Goal: Task Accomplishment & Management: Complete application form

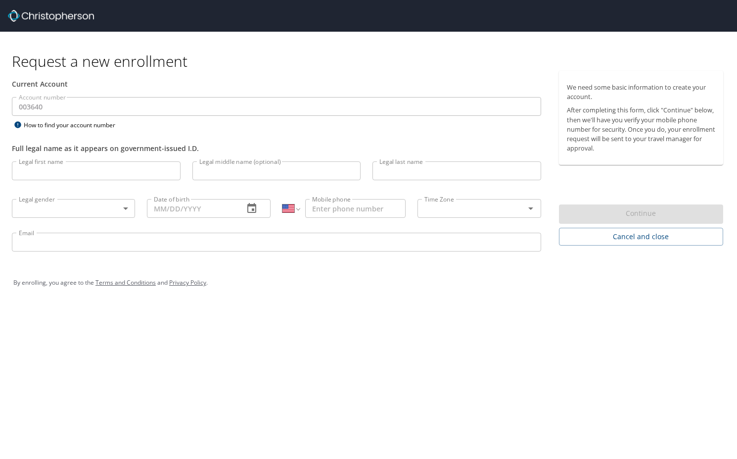
select select "US"
type input "[PERSON_NAME]"
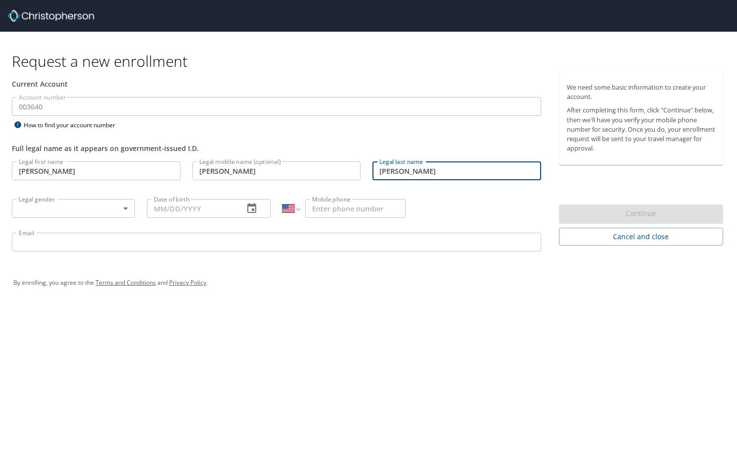
type input "[PERSON_NAME]"
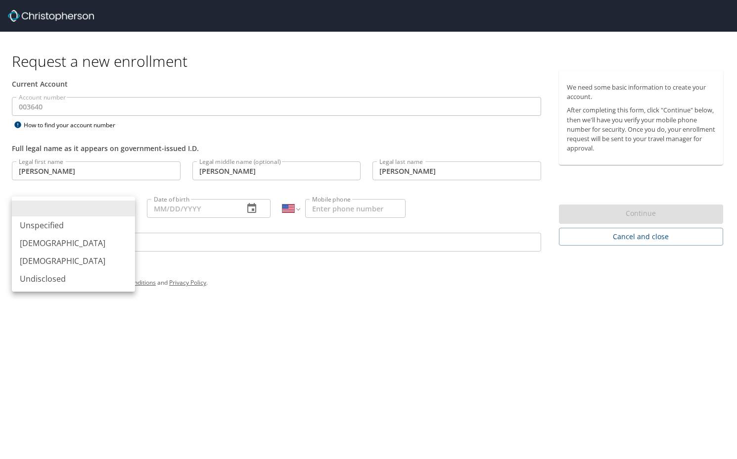
click at [129, 206] on body "Request a new enrollment Current Account Account number 003640 Account number H…" at bounding box center [368, 229] width 737 height 459
click at [117, 259] on li "[DEMOGRAPHIC_DATA]" at bounding box center [73, 261] width 123 height 18
type input "[DEMOGRAPHIC_DATA]"
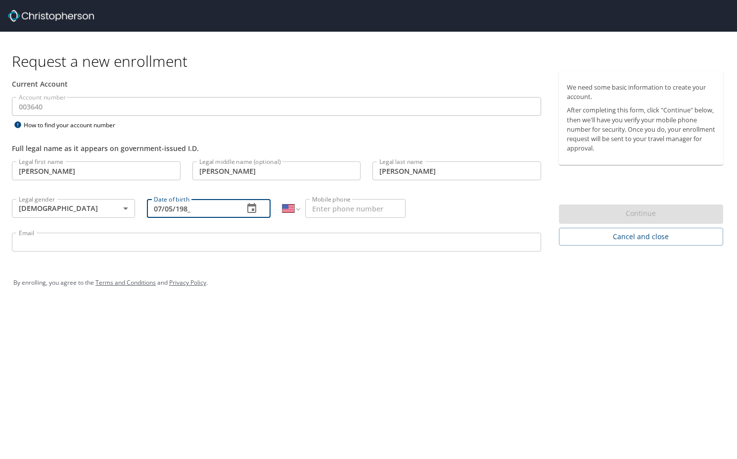
type input "[DATE]"
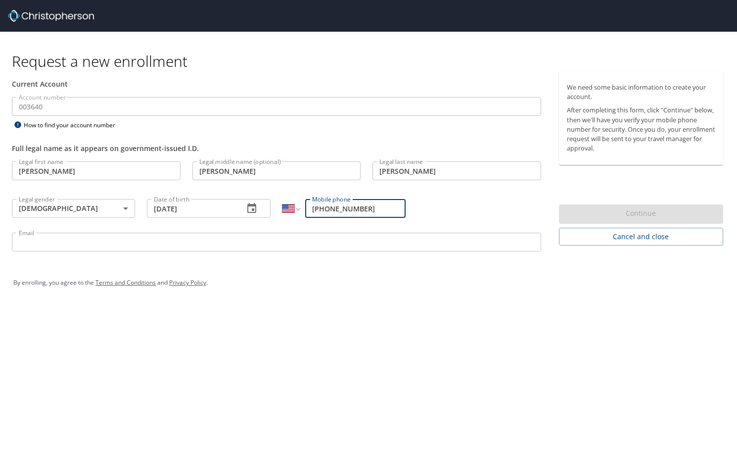
type input "[PHONE_NUMBER]"
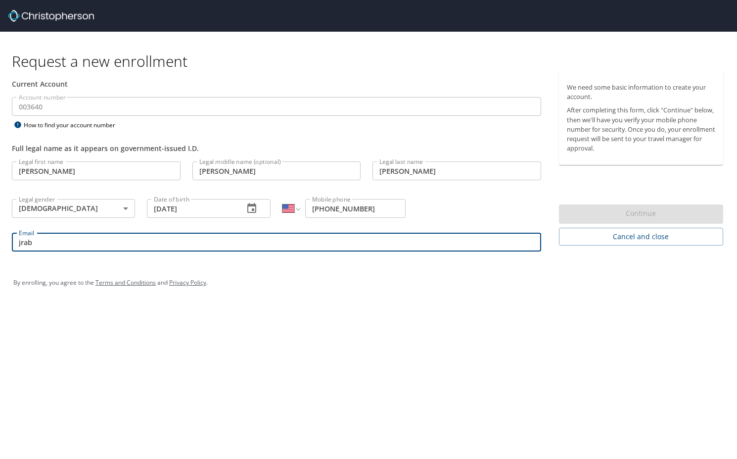
type input "jrabi"
type input "[EMAIL_ADDRESS][PERSON_NAME][DOMAIN_NAME]"
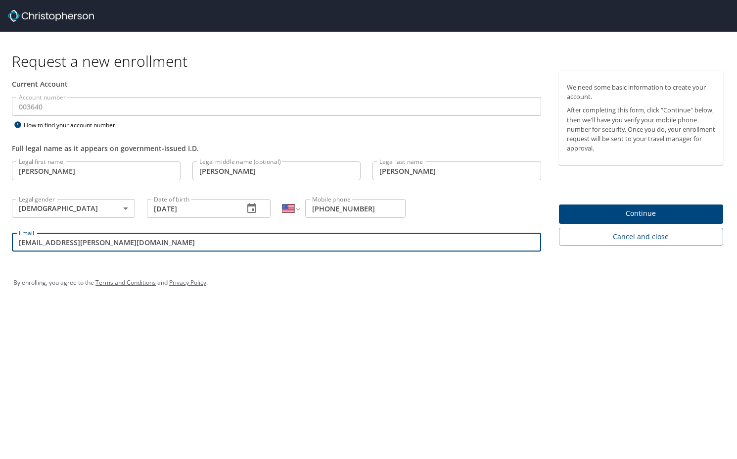
click at [603, 207] on span "Continue" at bounding box center [641, 213] width 149 height 12
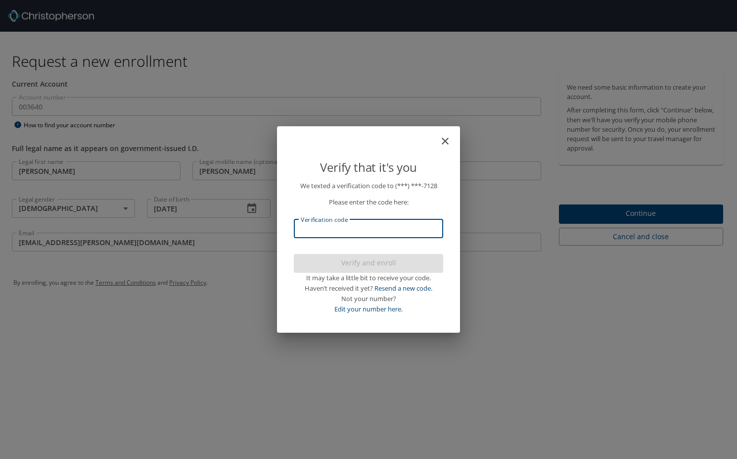
click at [383, 237] on input "Verification code" at bounding box center [368, 228] width 149 height 19
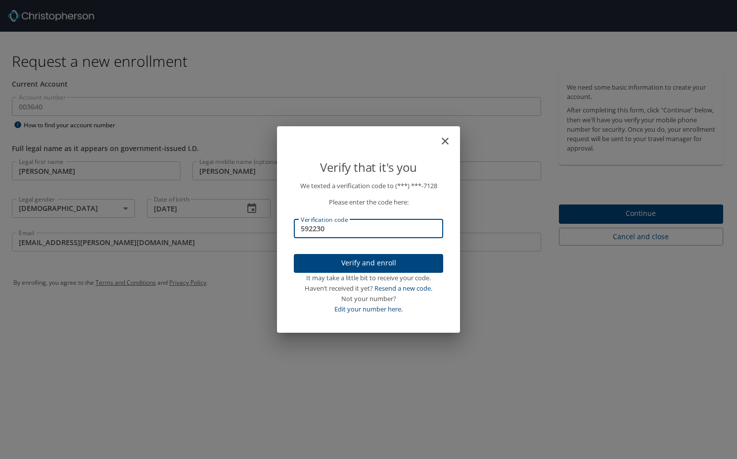
type input "592230"
click at [382, 265] on span "Verify and enroll" at bounding box center [369, 263] width 134 height 12
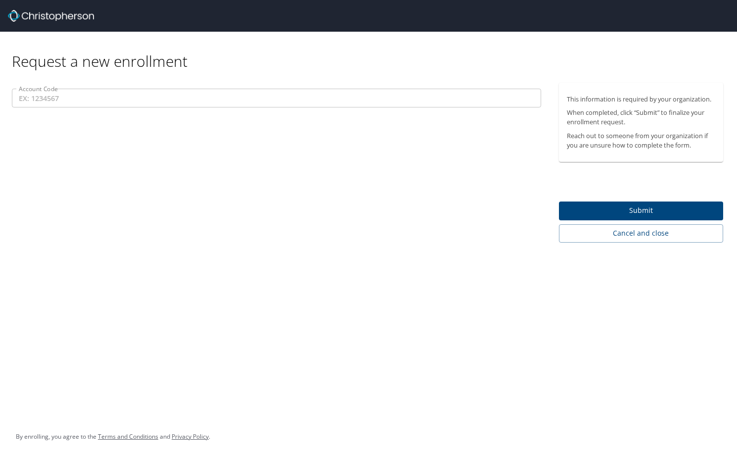
click at [153, 95] on input "Account Code" at bounding box center [276, 98] width 529 height 19
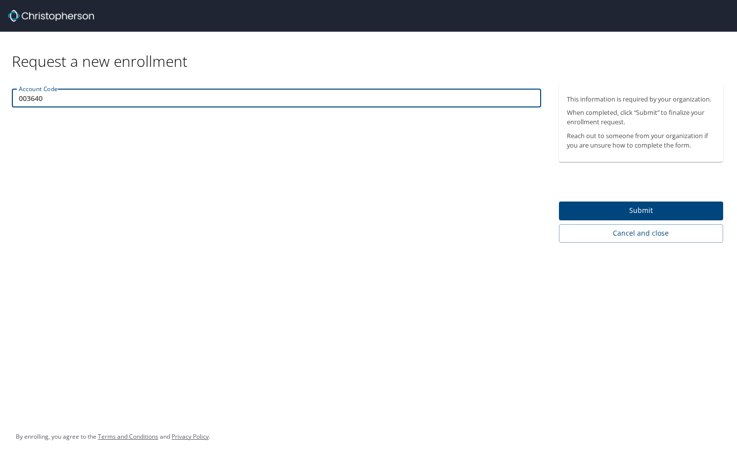
type input "003640"
click at [606, 210] on span "Submit" at bounding box center [641, 210] width 149 height 12
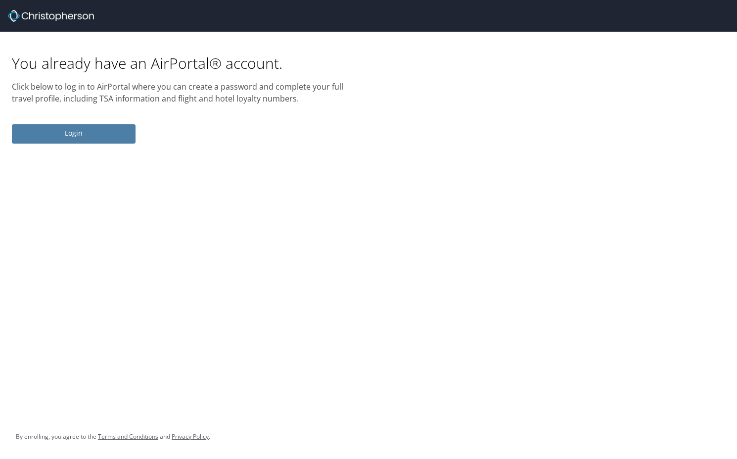
click at [80, 136] on span "Login" at bounding box center [74, 133] width 108 height 12
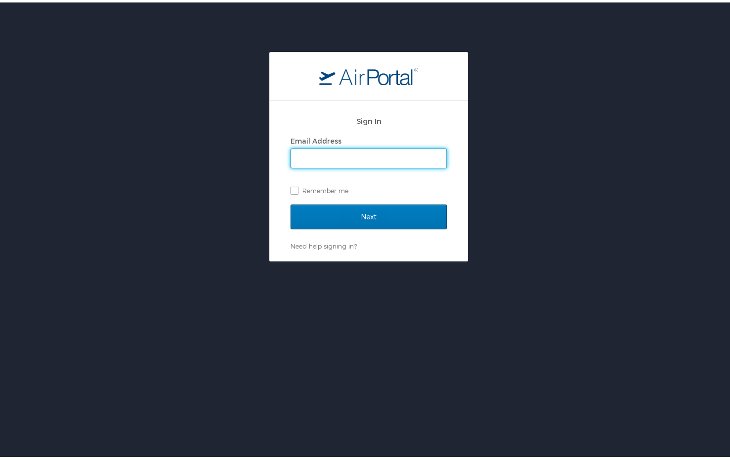
type input "[EMAIL_ADDRESS][PERSON_NAME][DOMAIN_NAME]"
click at [365, 214] on input "Next" at bounding box center [368, 214] width 156 height 25
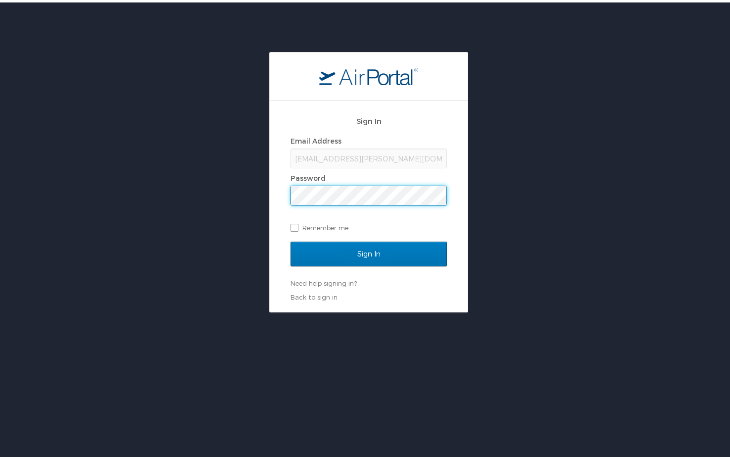
click at [365, 251] on input "Sign In" at bounding box center [368, 251] width 156 height 25
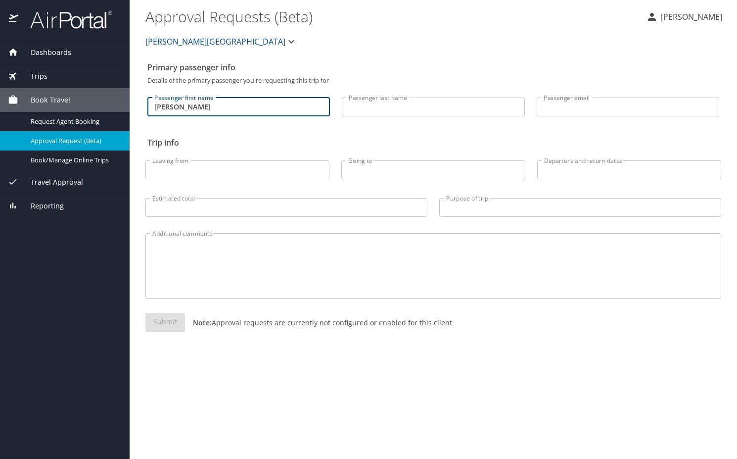
type input "[PERSON_NAME]"
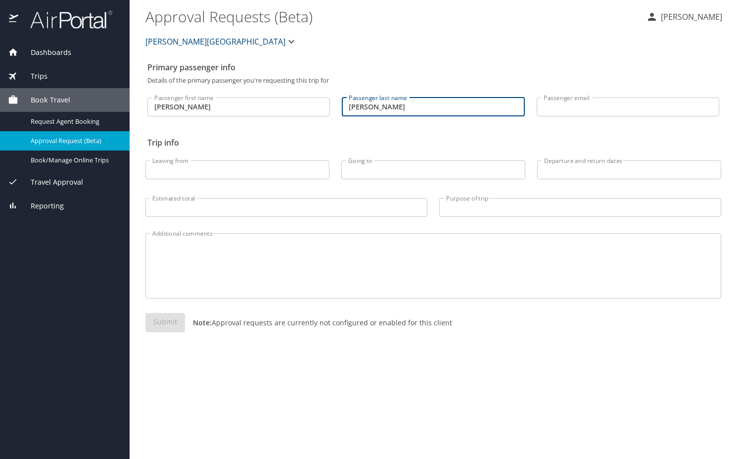
type input "[PERSON_NAME]"
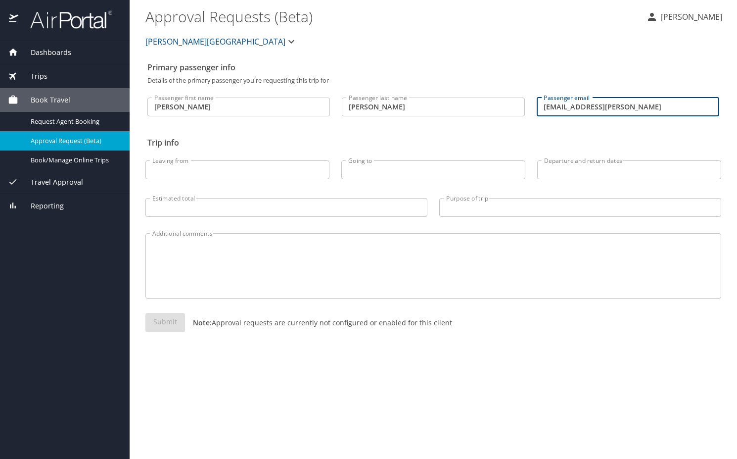
type input "[EMAIL_ADDRESS][PERSON_NAME][DOMAIN_NAME]"
click at [306, 133] on div "Primary passenger info Details of the primary passenger you're requesting this …" at bounding box center [433, 257] width 576 height 401
